Goal: Navigation & Orientation: Find specific page/section

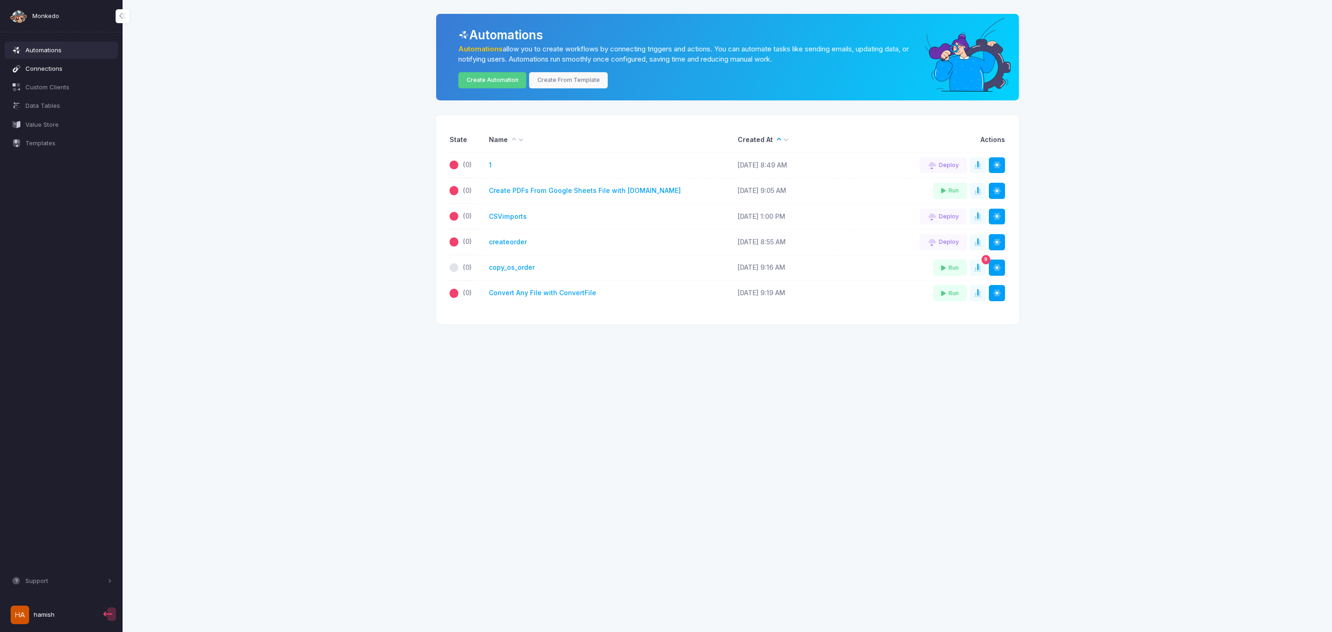
click at [32, 69] on span "Connections" at bounding box center [68, 68] width 86 height 9
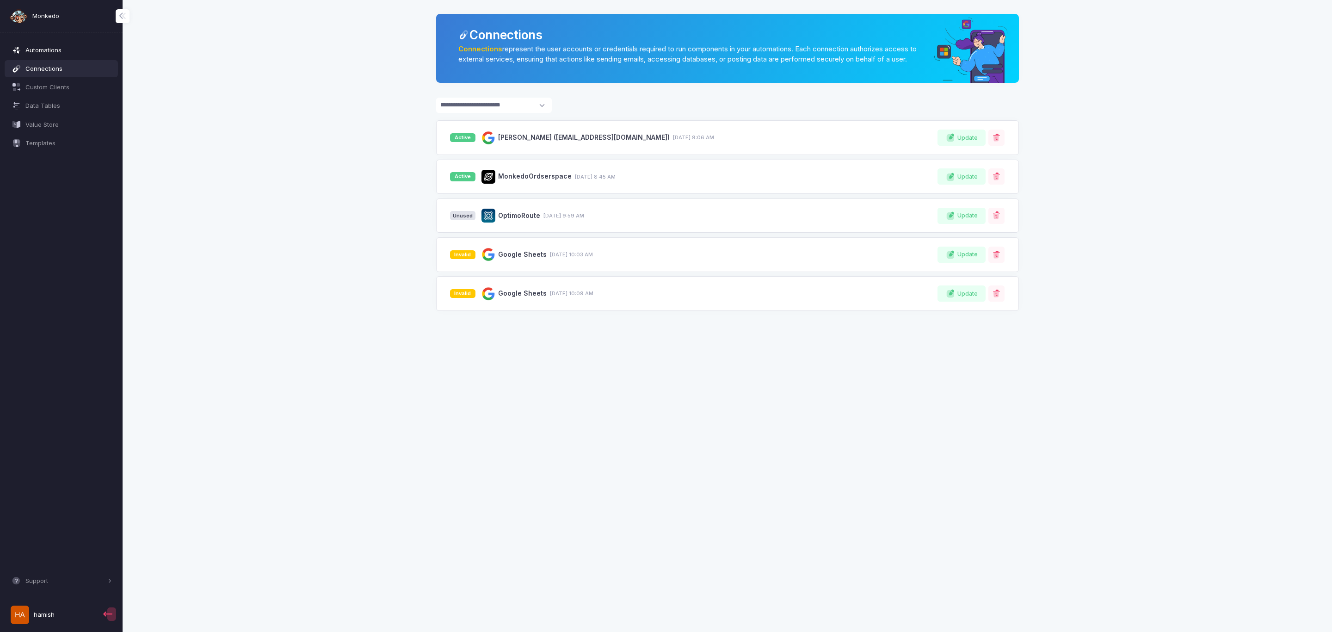
click at [47, 49] on span "Automations" at bounding box center [68, 50] width 86 height 9
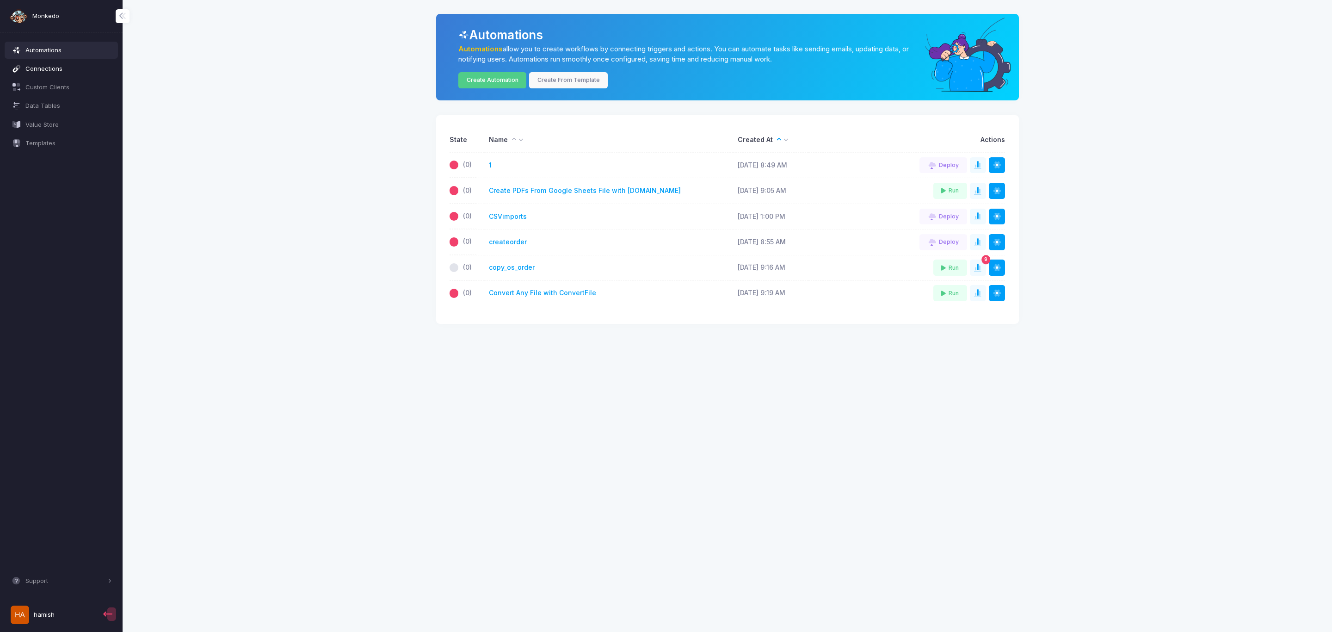
click at [45, 68] on span "Connections" at bounding box center [68, 68] width 86 height 9
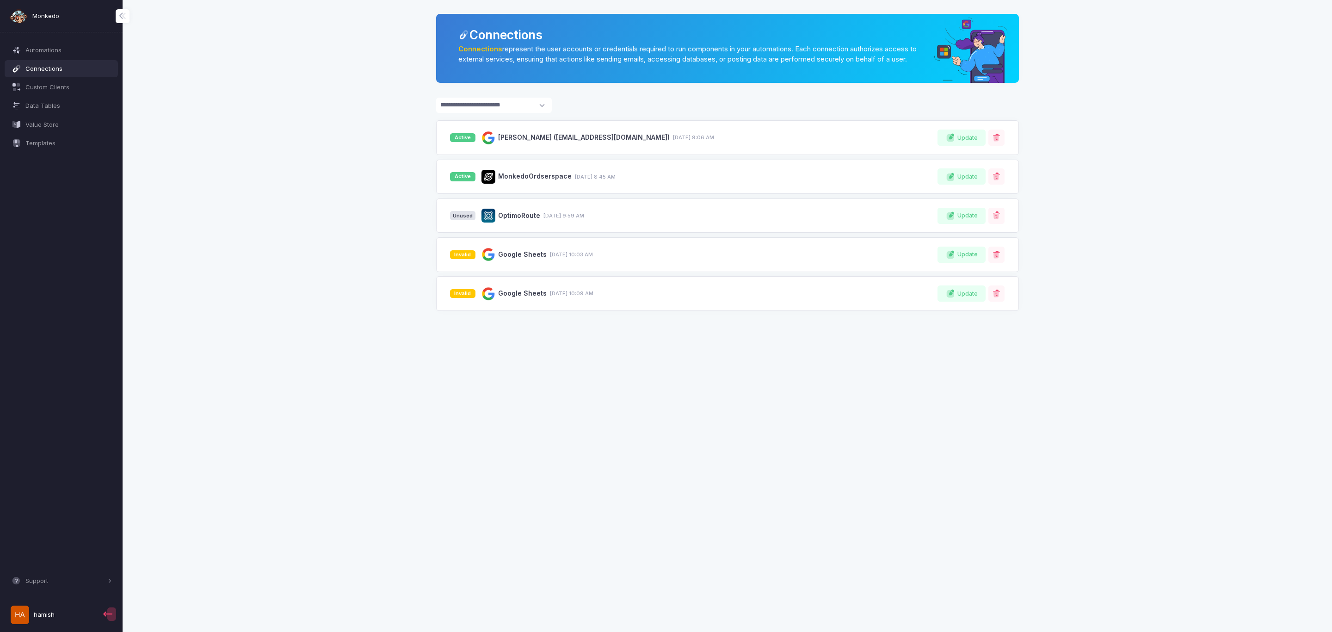
click at [480, 48] on link "Connections" at bounding box center [480, 49] width 44 height 8
